Goal: Check status: Check status

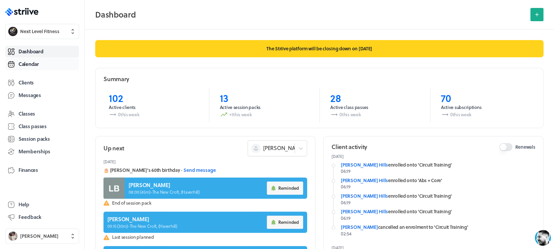
click at [46, 62] on link "Calendar" at bounding box center [42, 64] width 74 height 12
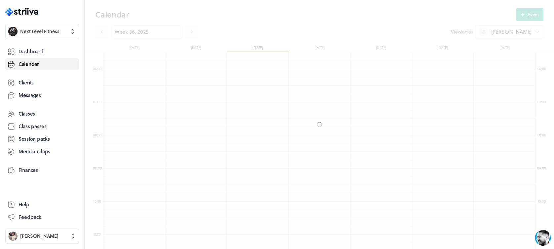
scroll to position [794, 432]
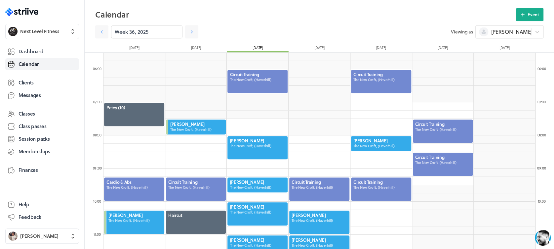
click at [271, 82] on div at bounding box center [258, 81] width 62 height 24
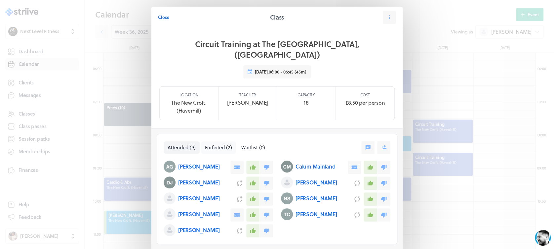
click at [212, 144] on span "Forfeited" at bounding box center [215, 147] width 20 height 7
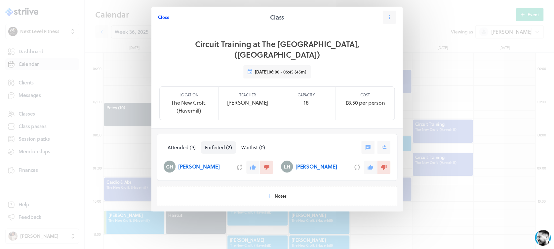
click at [166, 16] on span "Close" at bounding box center [163, 17] width 11 height 6
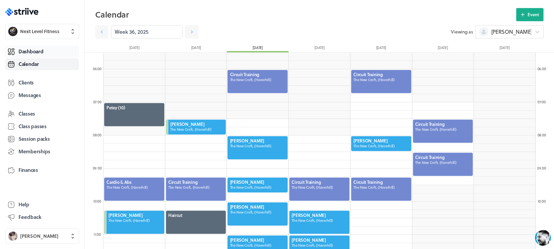
click at [48, 49] on link "Dashboard" at bounding box center [42, 52] width 74 height 12
